Goal: Find specific page/section: Find specific page/section

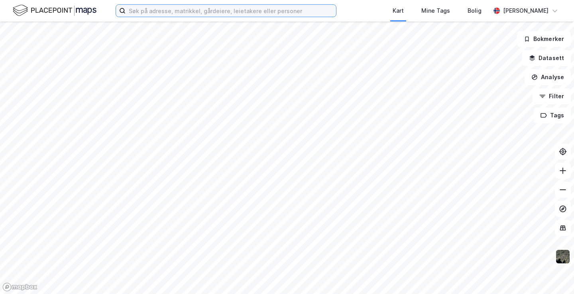
click at [169, 11] on input at bounding box center [231, 11] width 210 height 12
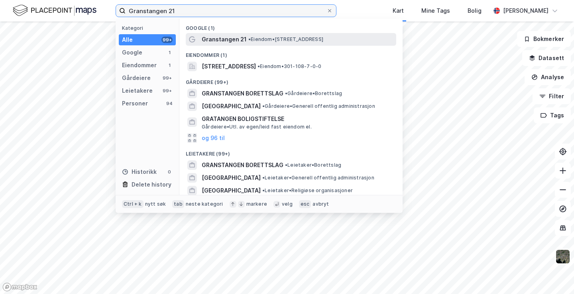
type input "Granstangen 21"
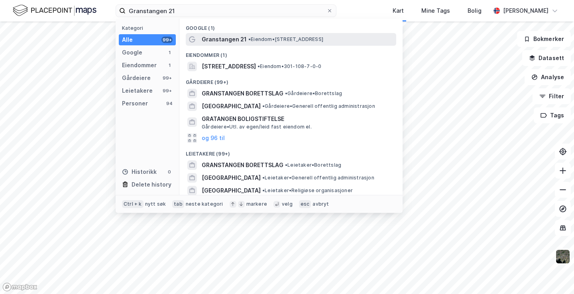
click at [231, 43] on span "Granstangen 21" at bounding box center [224, 40] width 45 height 10
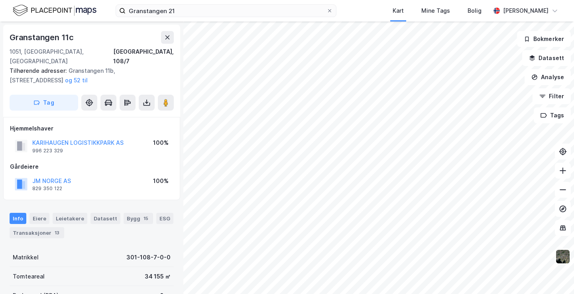
scroll to position [40, 0]
